Goal: Task Accomplishment & Management: Manage account settings

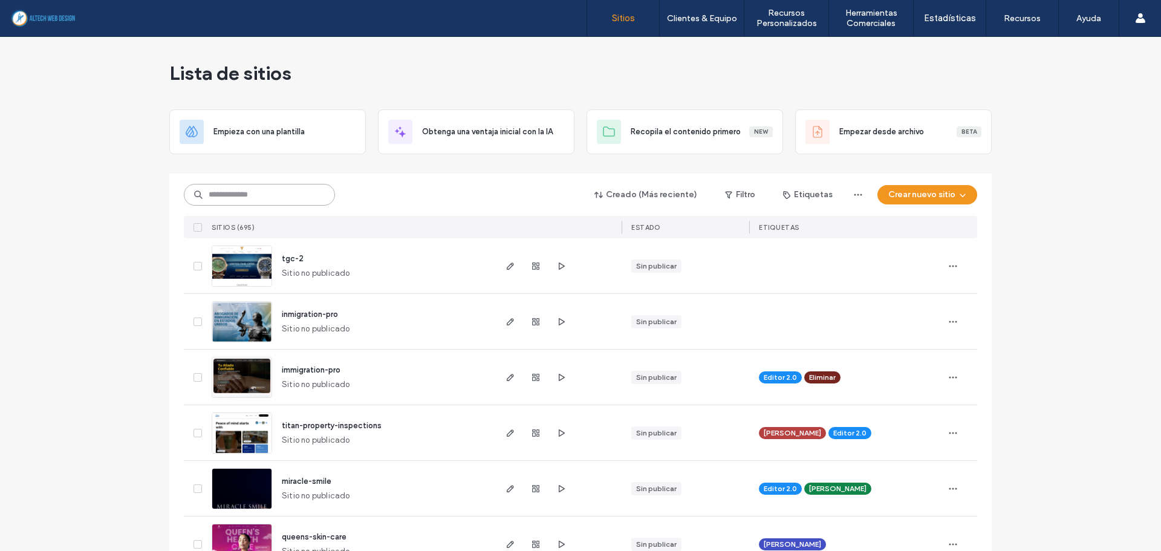
drag, startPoint x: 241, startPoint y: 198, endPoint x: 250, endPoint y: 197, distance: 9.3
click at [241, 198] on input at bounding box center [259, 195] width 151 height 22
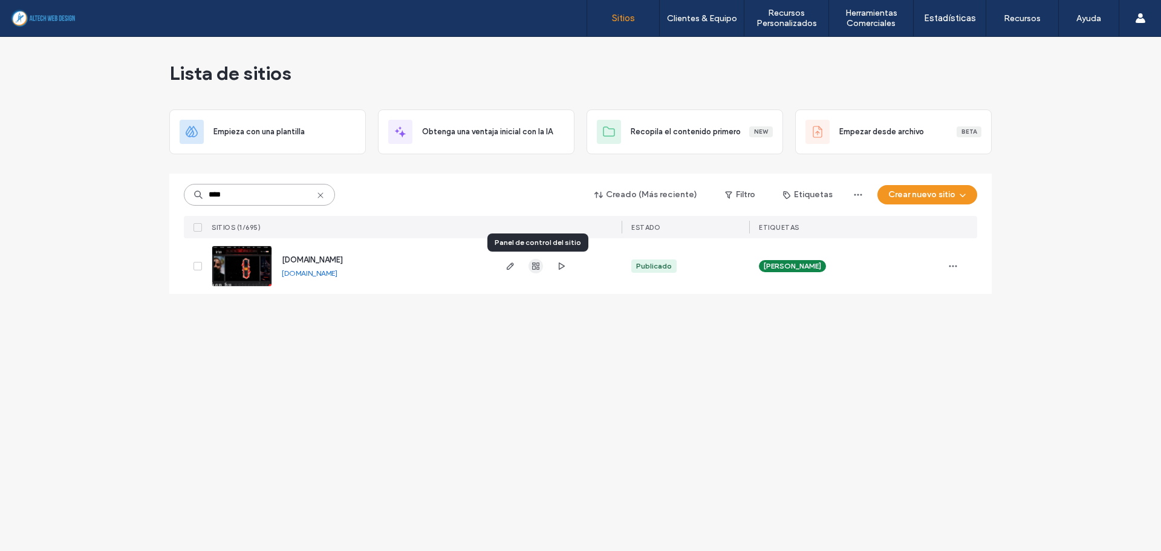
type input "****"
click at [531, 267] on span "button" at bounding box center [536, 266] width 15 height 15
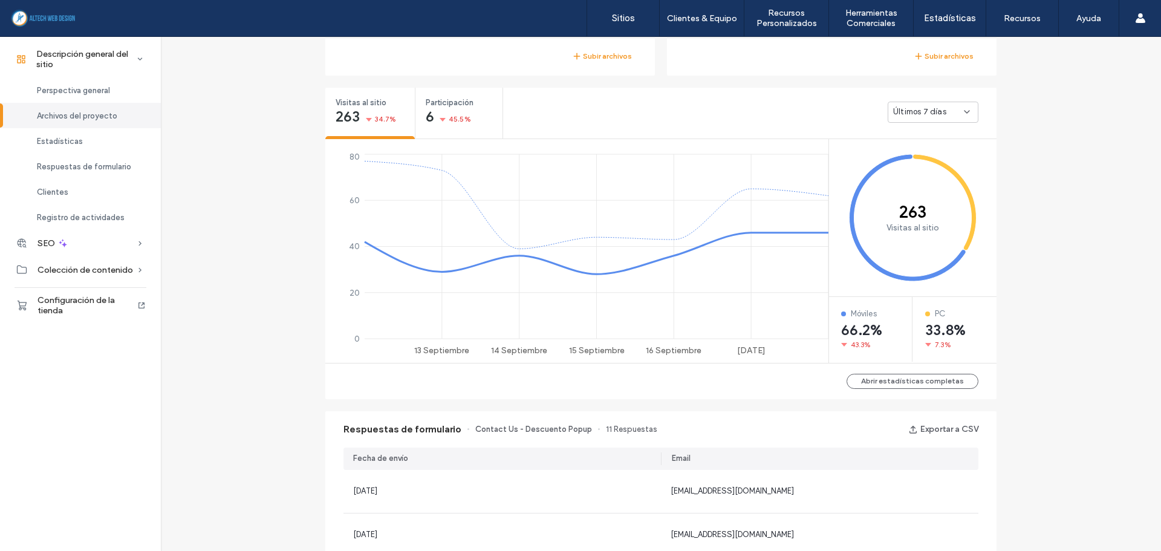
scroll to position [417, 0]
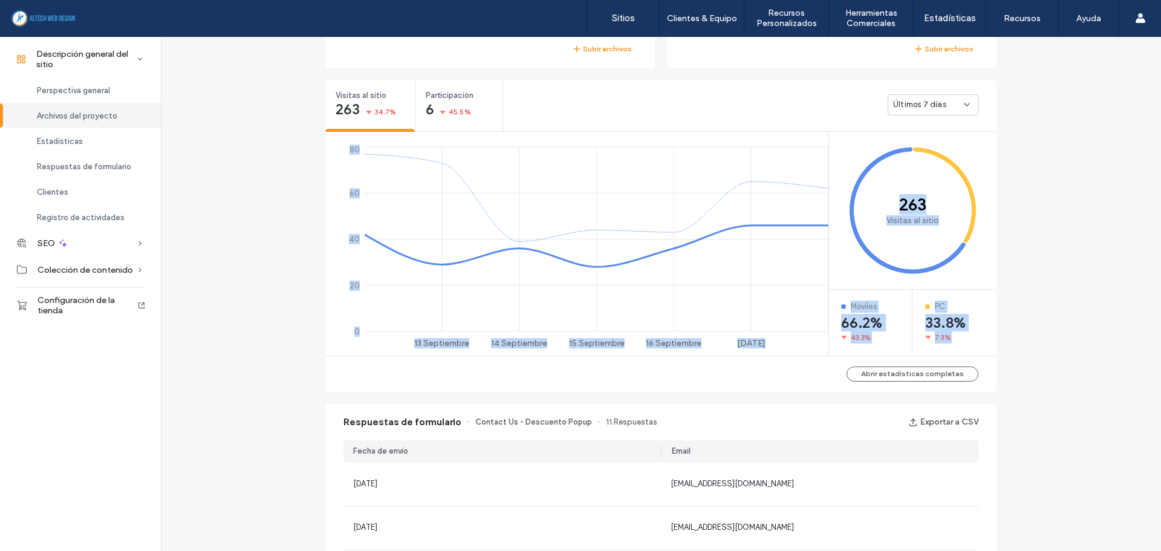
drag, startPoint x: 719, startPoint y: 362, endPoint x: 286, endPoint y: 111, distance: 501.2
click at [286, 111] on div "Descripción general del sitio [DOMAIN_NAME] ID del sitio: cf6c0e19 [URL][DOMAIN…" at bounding box center [661, 420] width 1001 height 1600
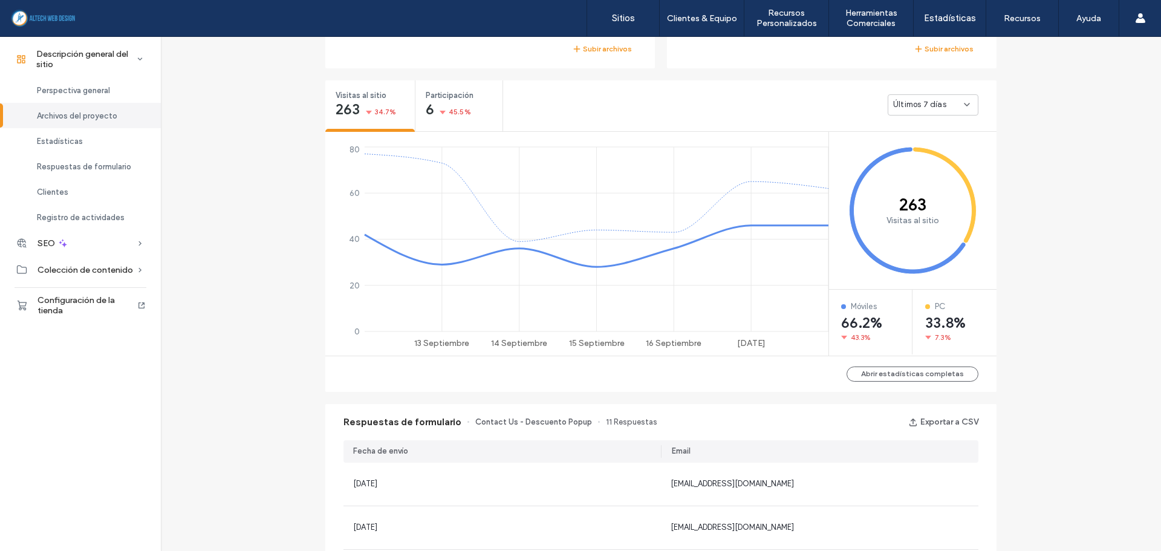
click at [286, 110] on div "Descripción general del sitio [DOMAIN_NAME] ID del sitio: cf6c0e19 [URL][DOMAIN…" at bounding box center [661, 420] width 1001 height 1600
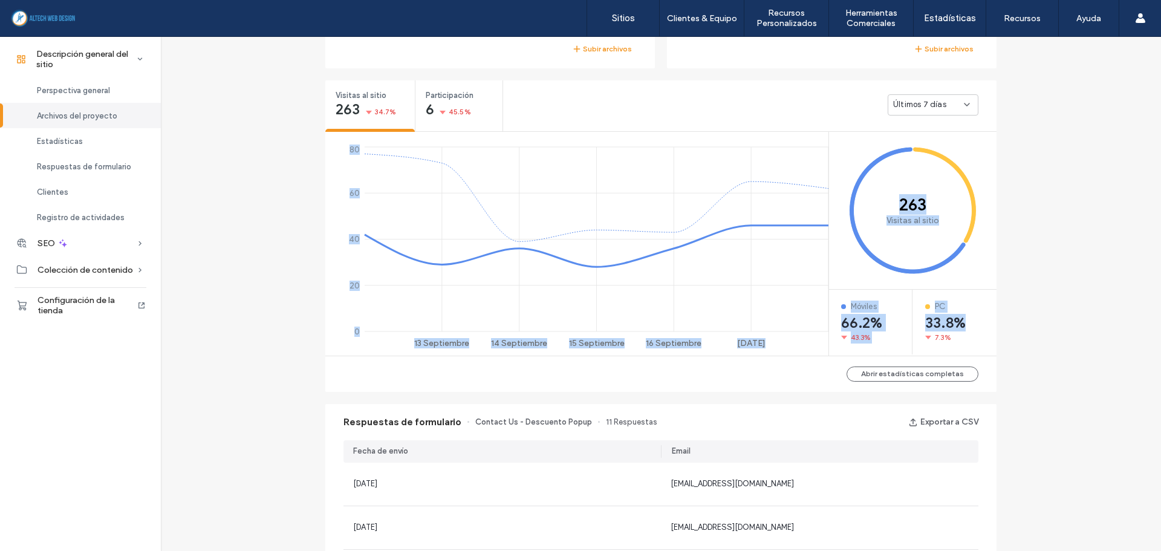
drag, startPoint x: 298, startPoint y: 99, endPoint x: 1089, endPoint y: 322, distance: 821.7
click at [1089, 322] on div "Descripción general del sitio [DOMAIN_NAME] ID del sitio: cf6c0e19 [URL][DOMAIN…" at bounding box center [661, 420] width 1001 height 1600
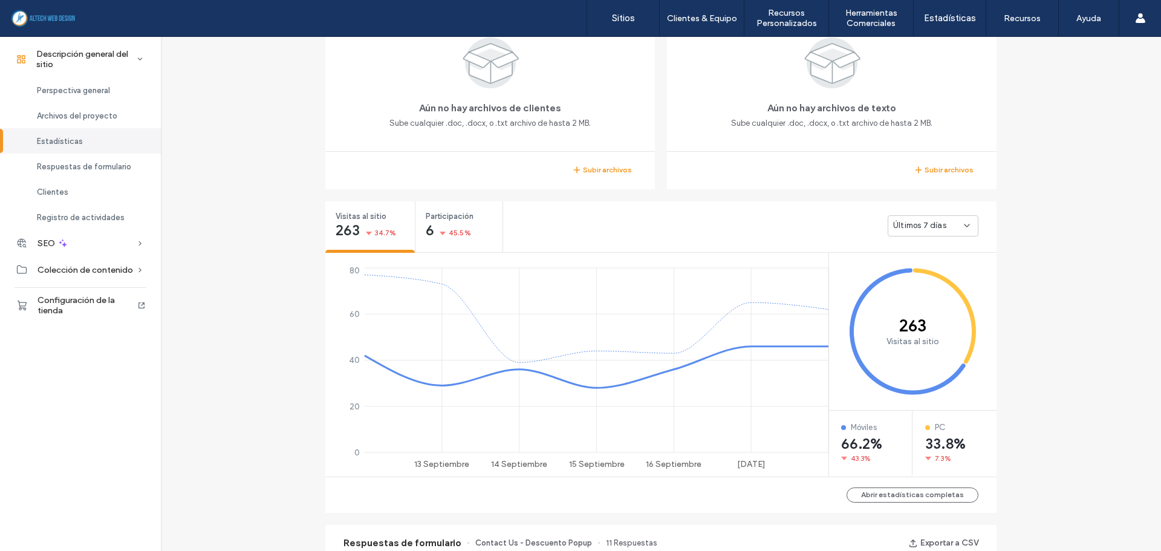
scroll to position [47, 0]
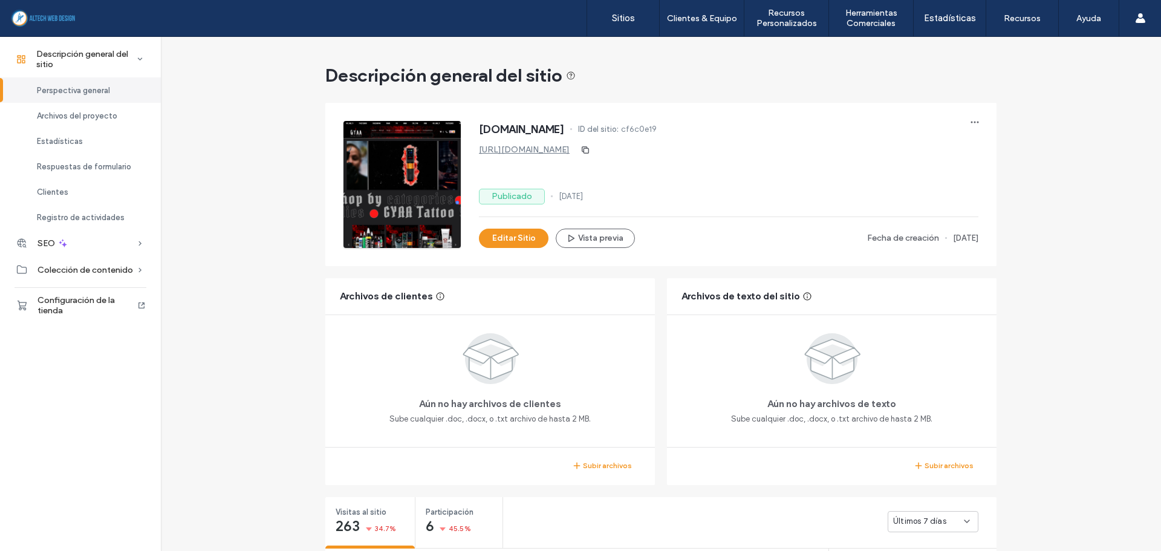
drag, startPoint x: 473, startPoint y: 123, endPoint x: 780, endPoint y: 205, distance: 318.0
click at [780, 205] on div "[DOMAIN_NAME] ID del sitio: cf6c0e19 [URL][DOMAIN_NAME] Publicado [DATE] Editar…" at bounding box center [661, 184] width 635 height 127
click at [773, 205] on div at bounding box center [773, 205] width 0 height 0
click at [742, 197] on div "Publicado [DATE]" at bounding box center [729, 197] width 500 height 16
drag, startPoint x: 282, startPoint y: 62, endPoint x: 707, endPoint y: 77, distance: 425.6
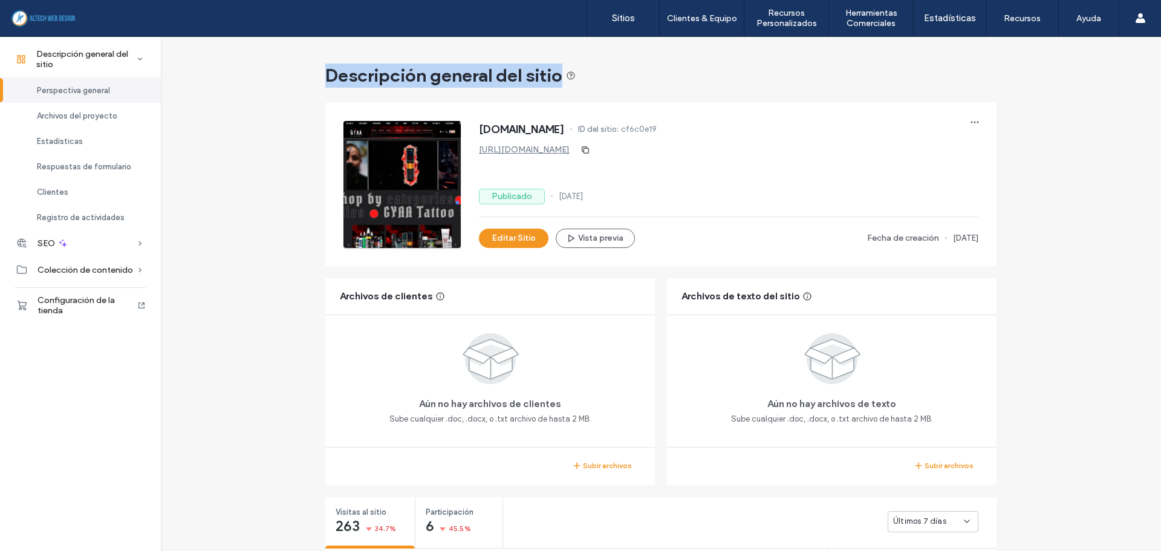
click at [688, 148] on div "[URL][DOMAIN_NAME]" at bounding box center [729, 149] width 500 height 19
click at [629, 15] on label "Sitios" at bounding box center [623, 18] width 23 height 11
